Goal: Transaction & Acquisition: Purchase product/service

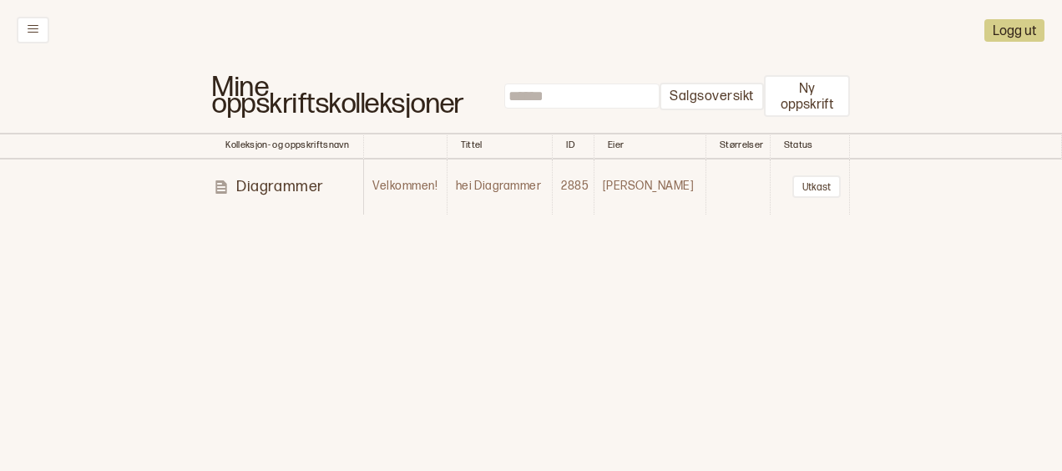
click at [222, 189] on icon at bounding box center [221, 187] width 17 height 17
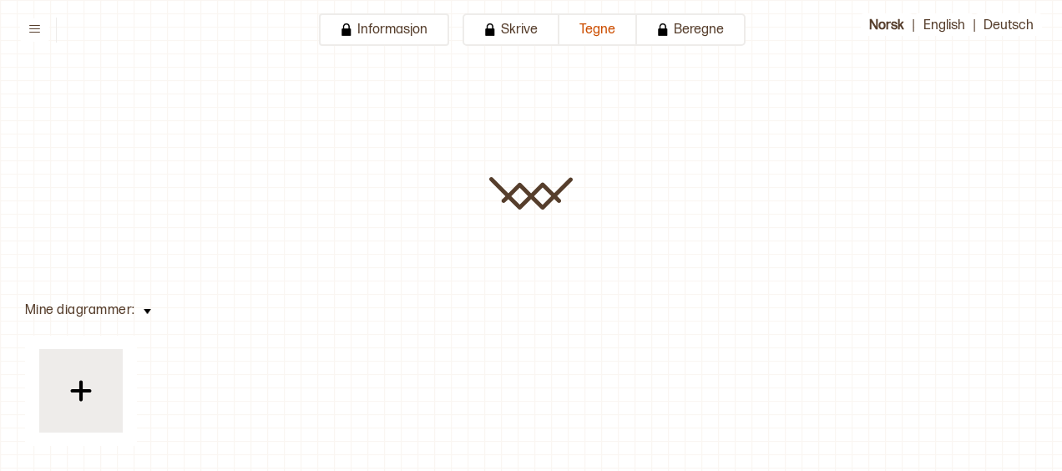
type input "**********"
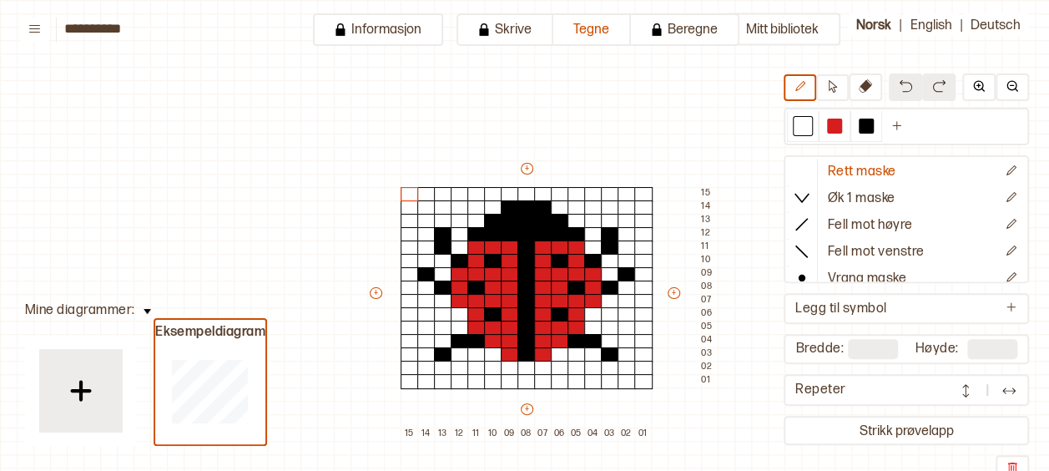
scroll to position [85, 58]
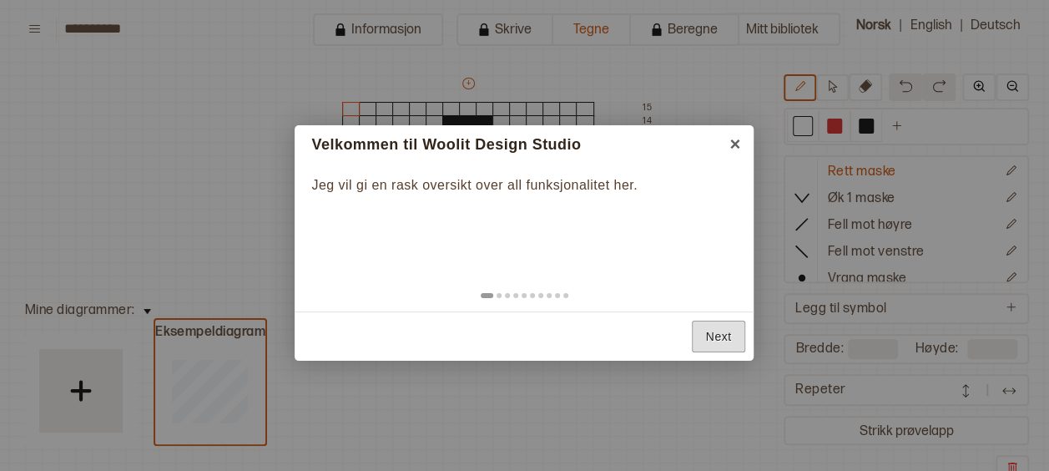
click at [719, 342] on link "Next" at bounding box center [719, 336] width 54 height 33
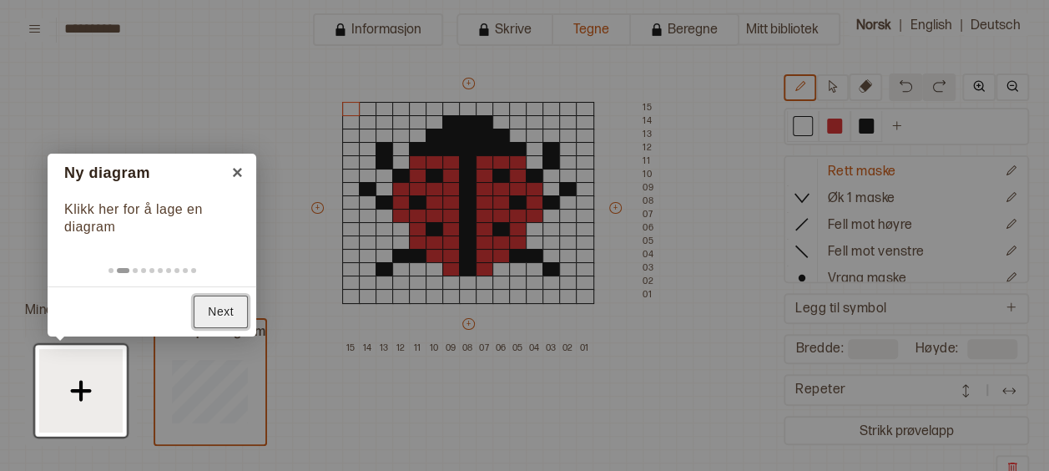
scroll to position [12, 0]
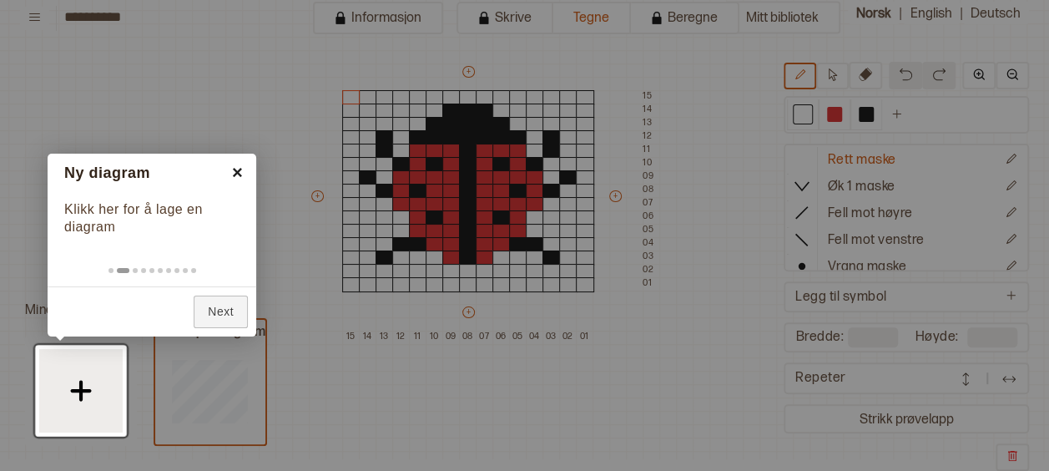
click at [235, 172] on link "×" at bounding box center [238, 173] width 38 height 38
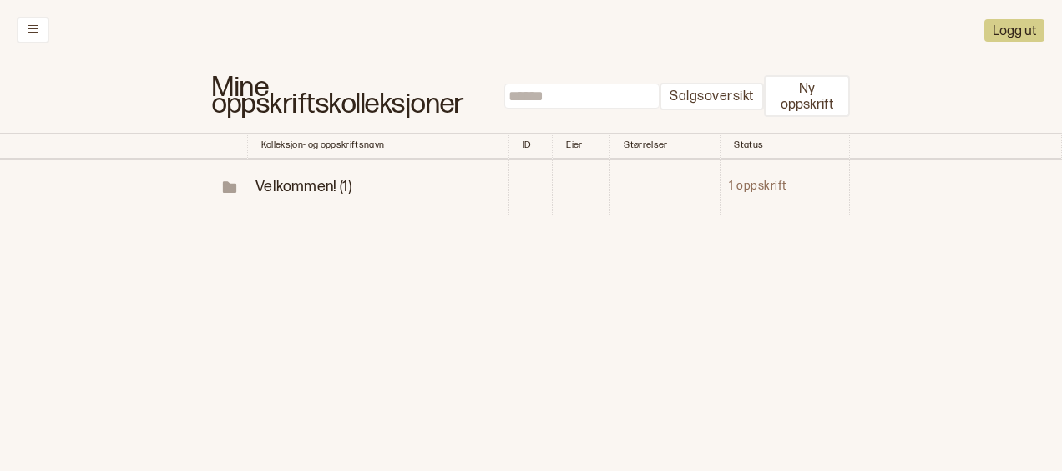
click at [292, 180] on span "Velkommen! (1)" at bounding box center [303, 187] width 96 height 18
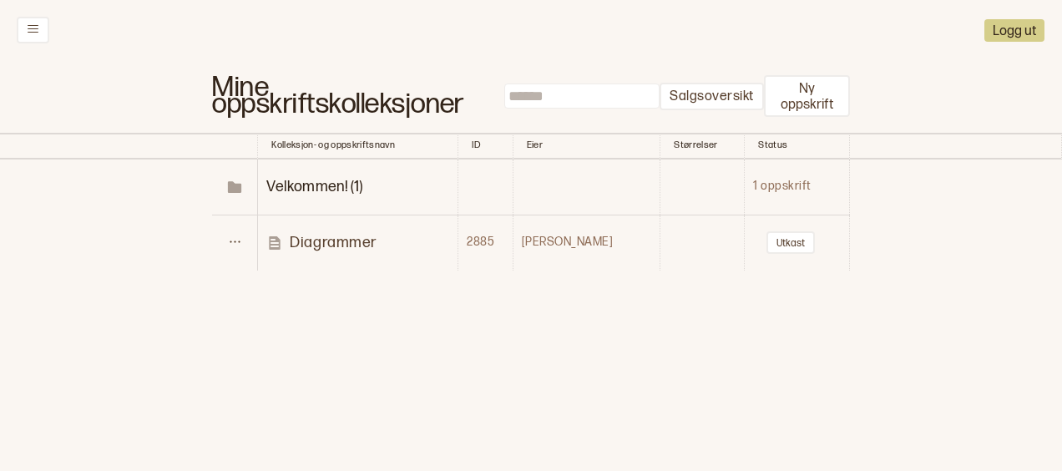
click at [283, 239] on icon at bounding box center [274, 243] width 17 height 17
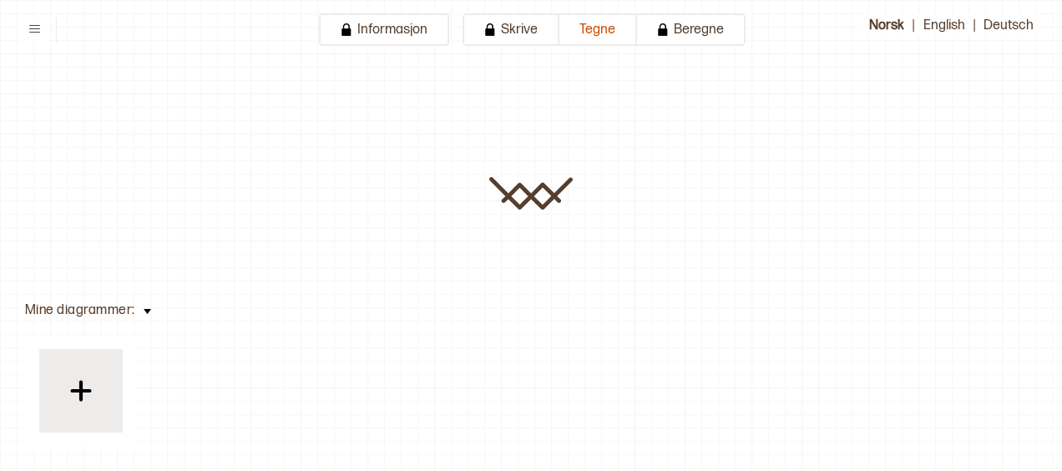
type input "**********"
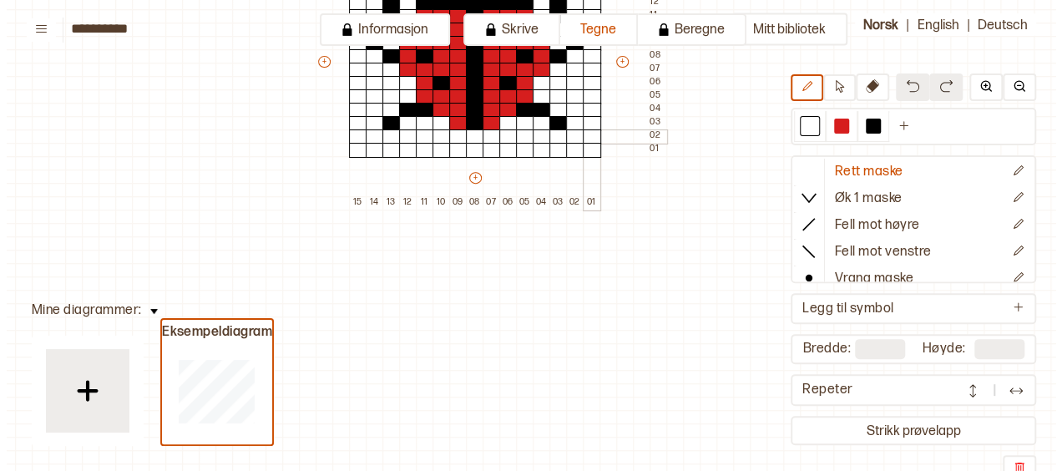
scroll to position [0, 58]
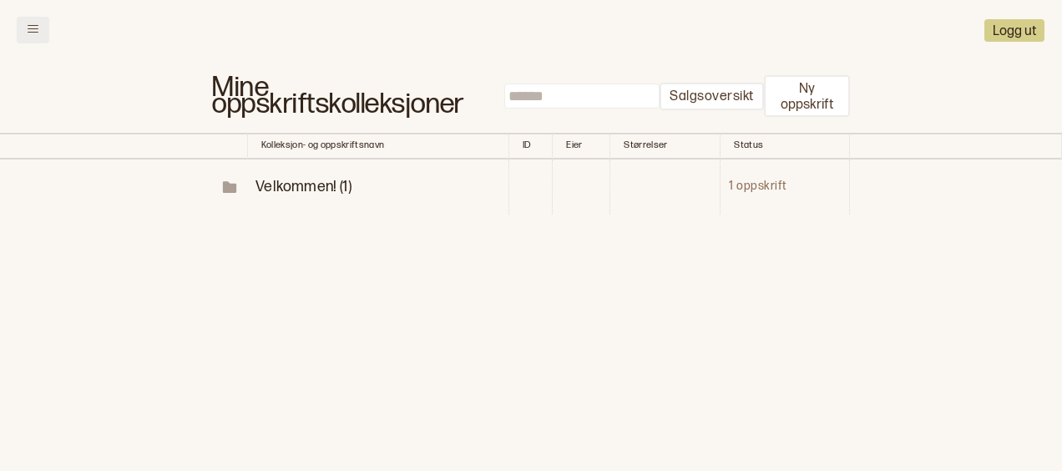
click at [20, 23] on button at bounding box center [33, 30] width 33 height 27
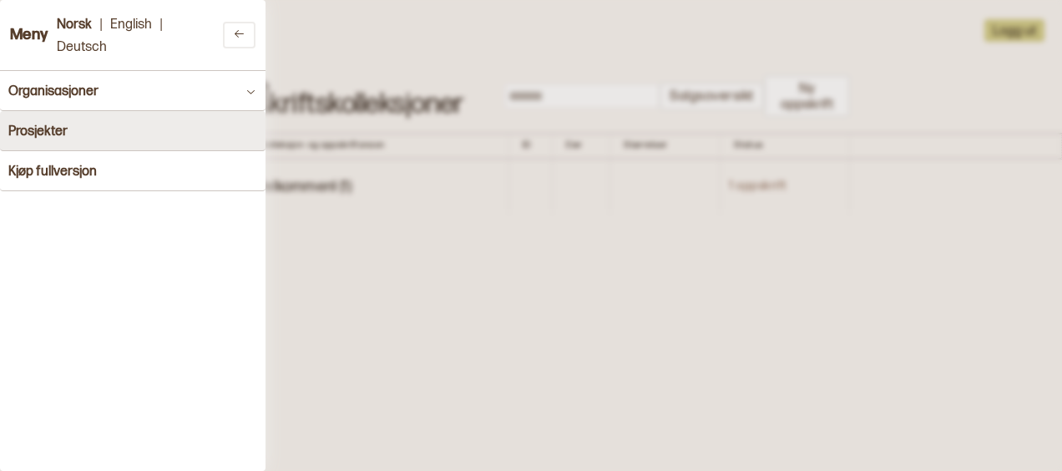
click at [62, 133] on h4 "Prosjekter" at bounding box center [37, 132] width 59 height 16
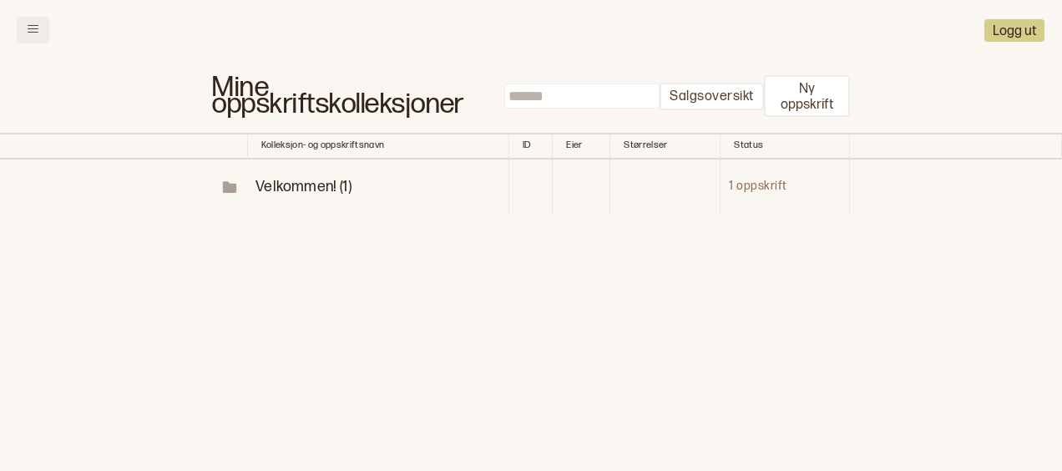
click at [36, 32] on icon at bounding box center [33, 29] width 11 height 8
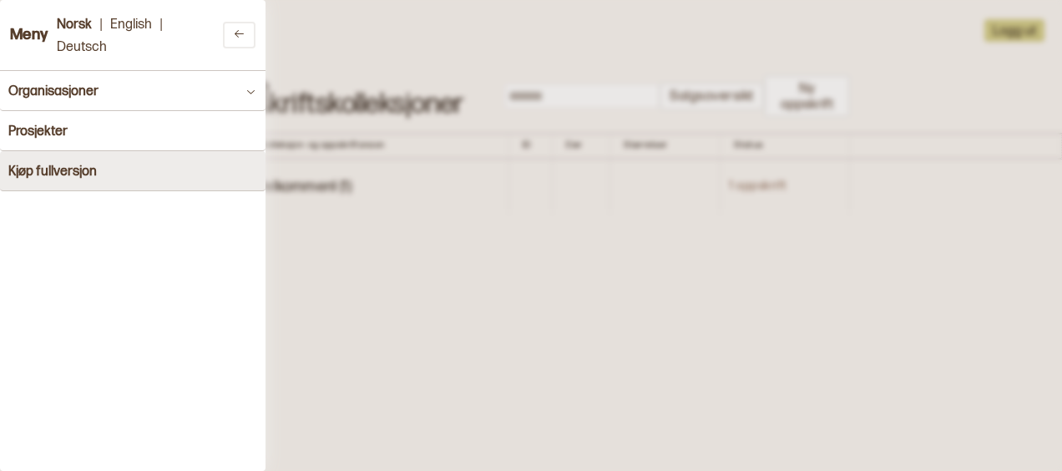
click at [40, 165] on h4 "Kjøp fullversjon" at bounding box center [52, 172] width 88 height 16
